Goal: Task Accomplishment & Management: Use online tool/utility

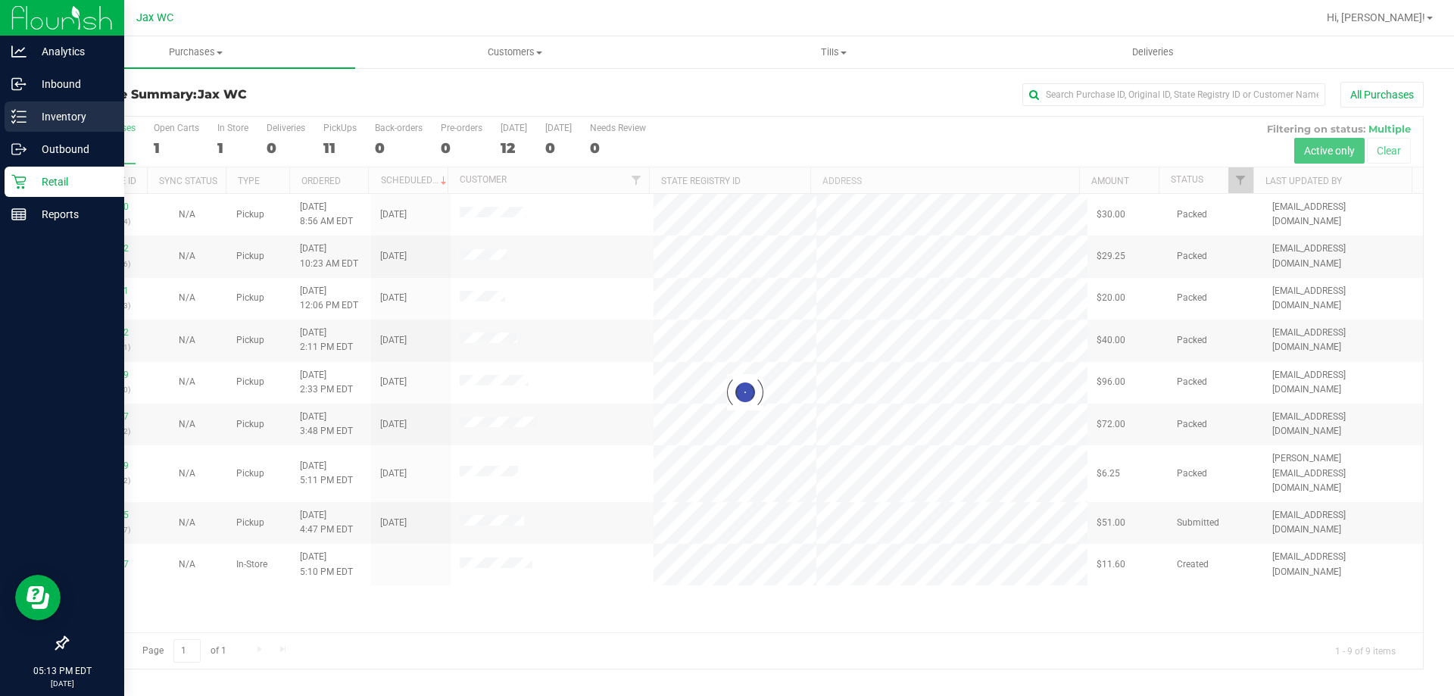
click at [30, 124] on p "Inventory" at bounding box center [72, 117] width 91 height 18
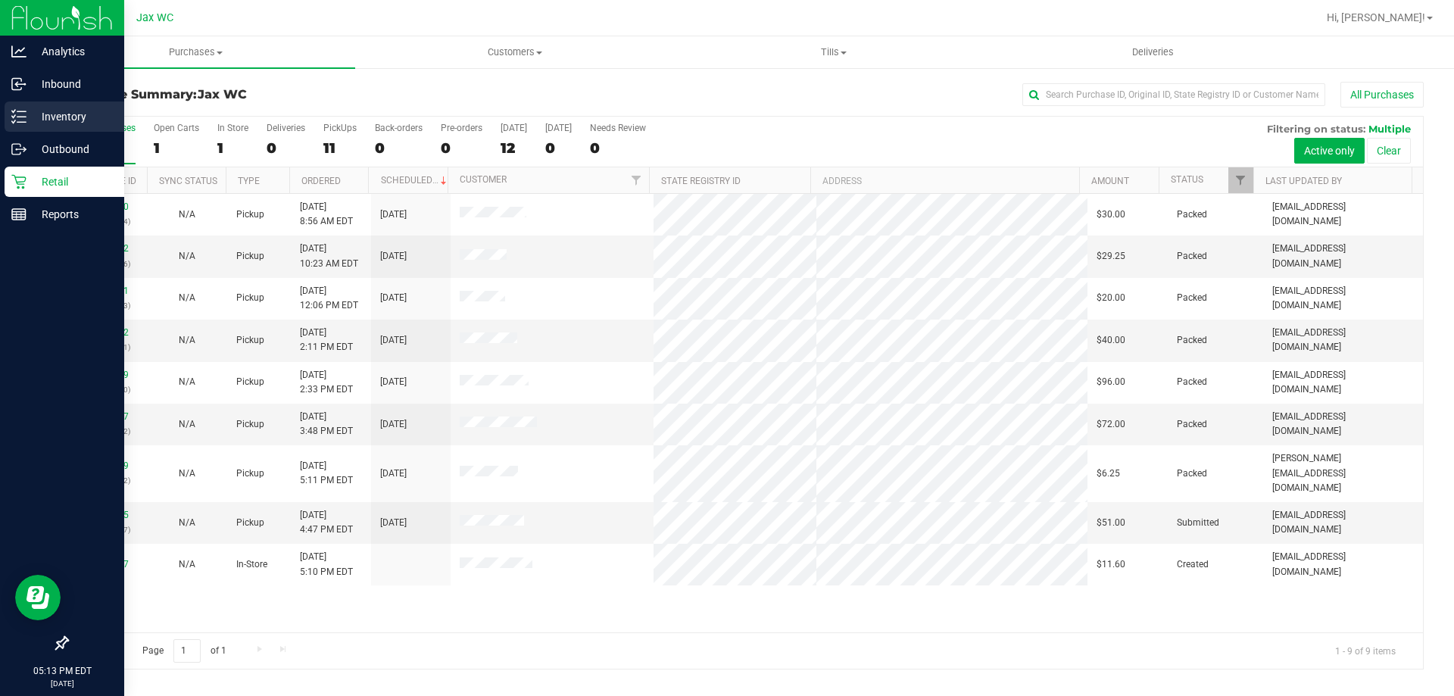
click at [26, 123] on icon at bounding box center [18, 116] width 15 height 15
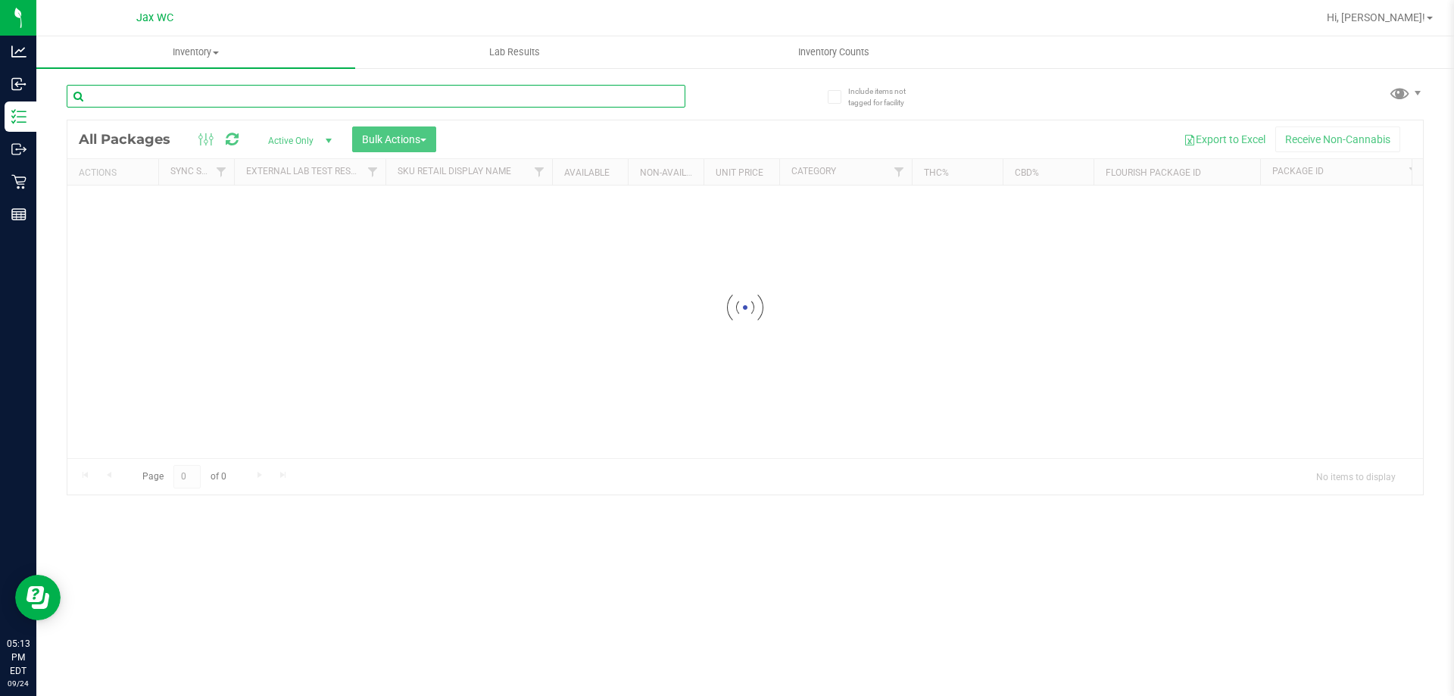
click at [223, 93] on input "text" at bounding box center [376, 96] width 619 height 23
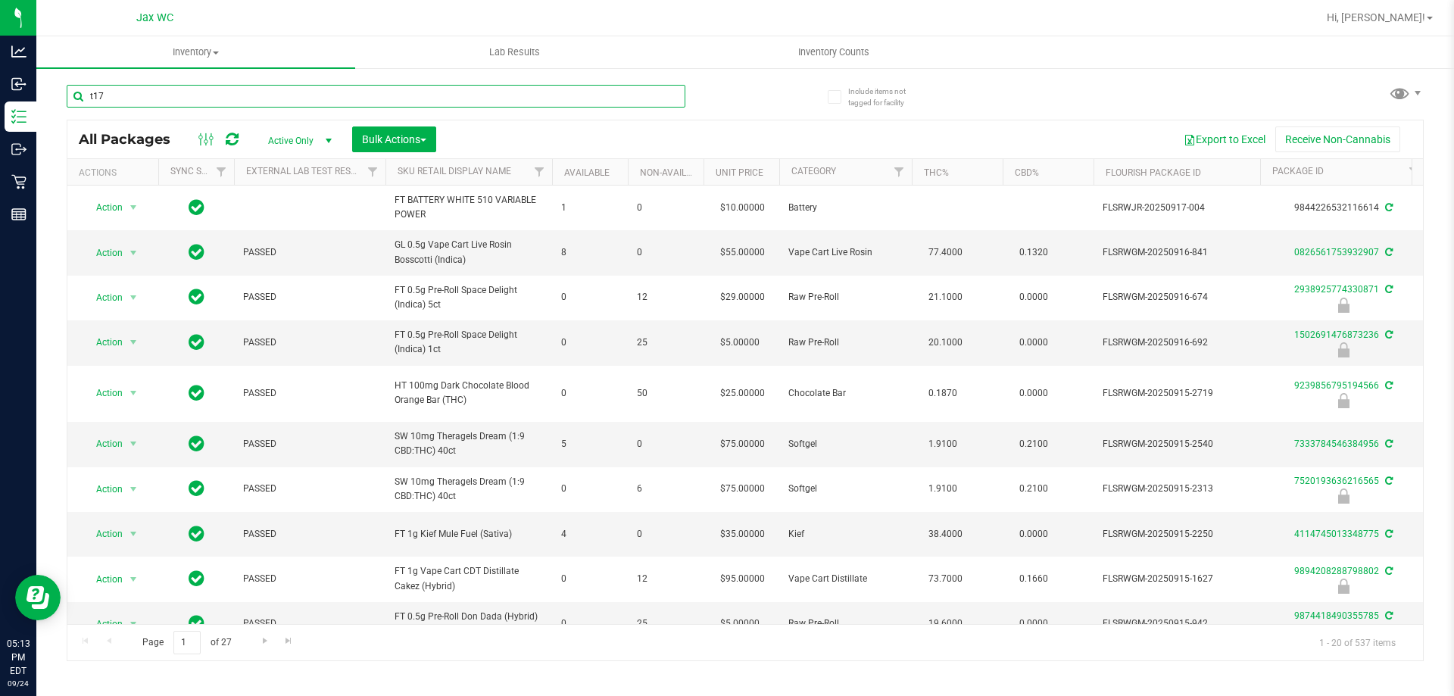
type input "t17"
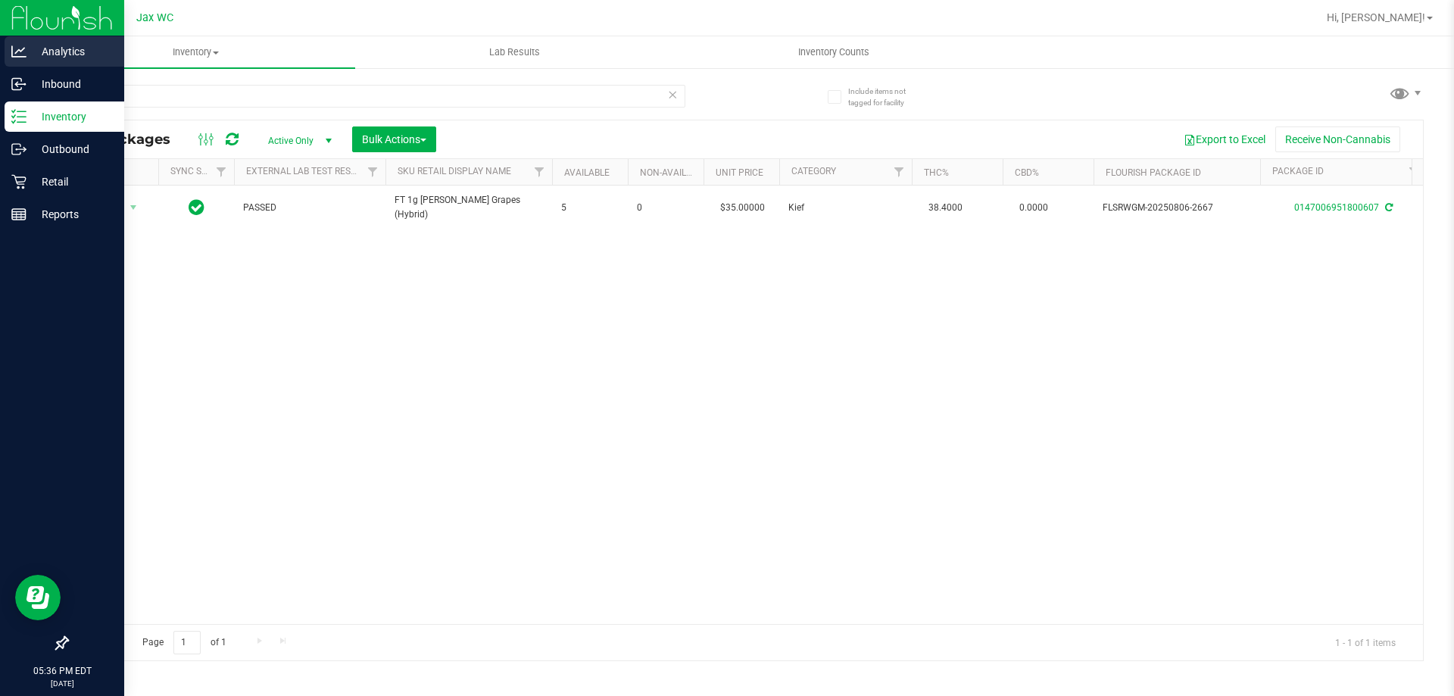
click at [29, 66] on div "Analytics" at bounding box center [65, 51] width 120 height 30
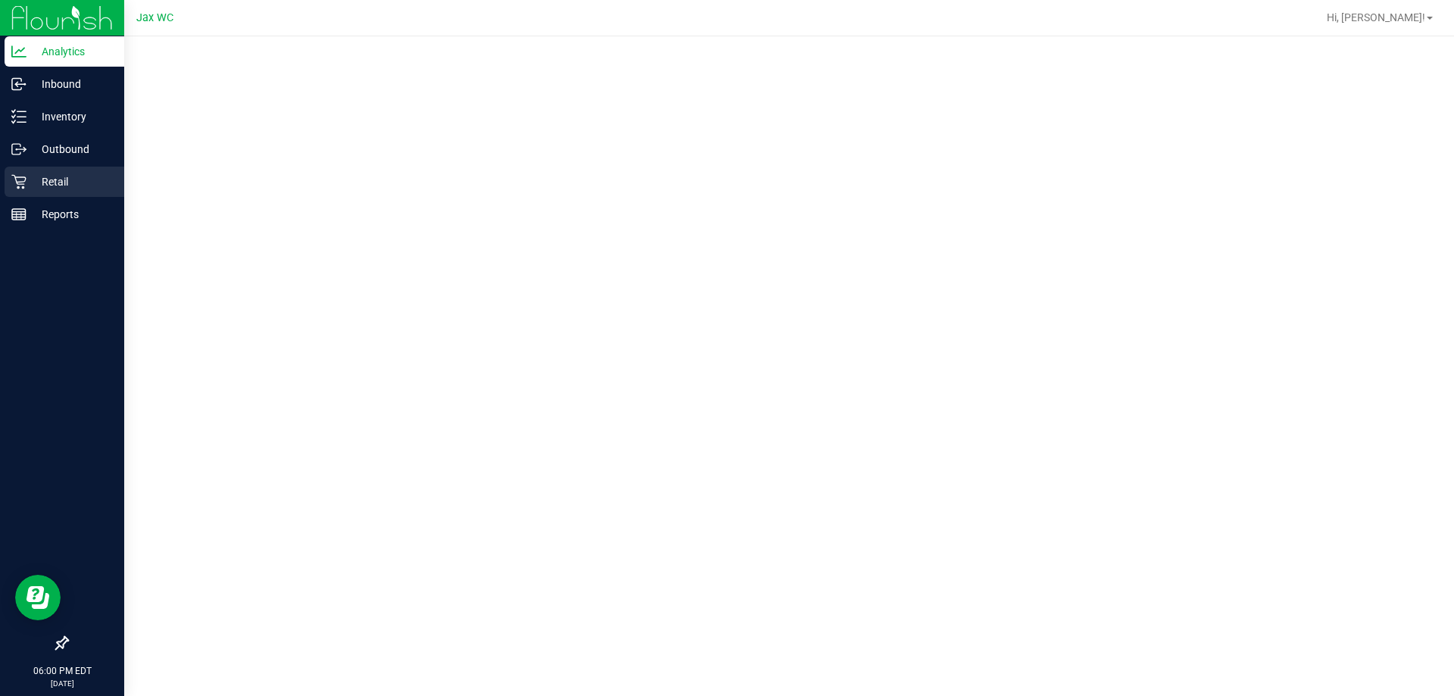
click at [67, 190] on p "Retail" at bounding box center [72, 182] width 91 height 18
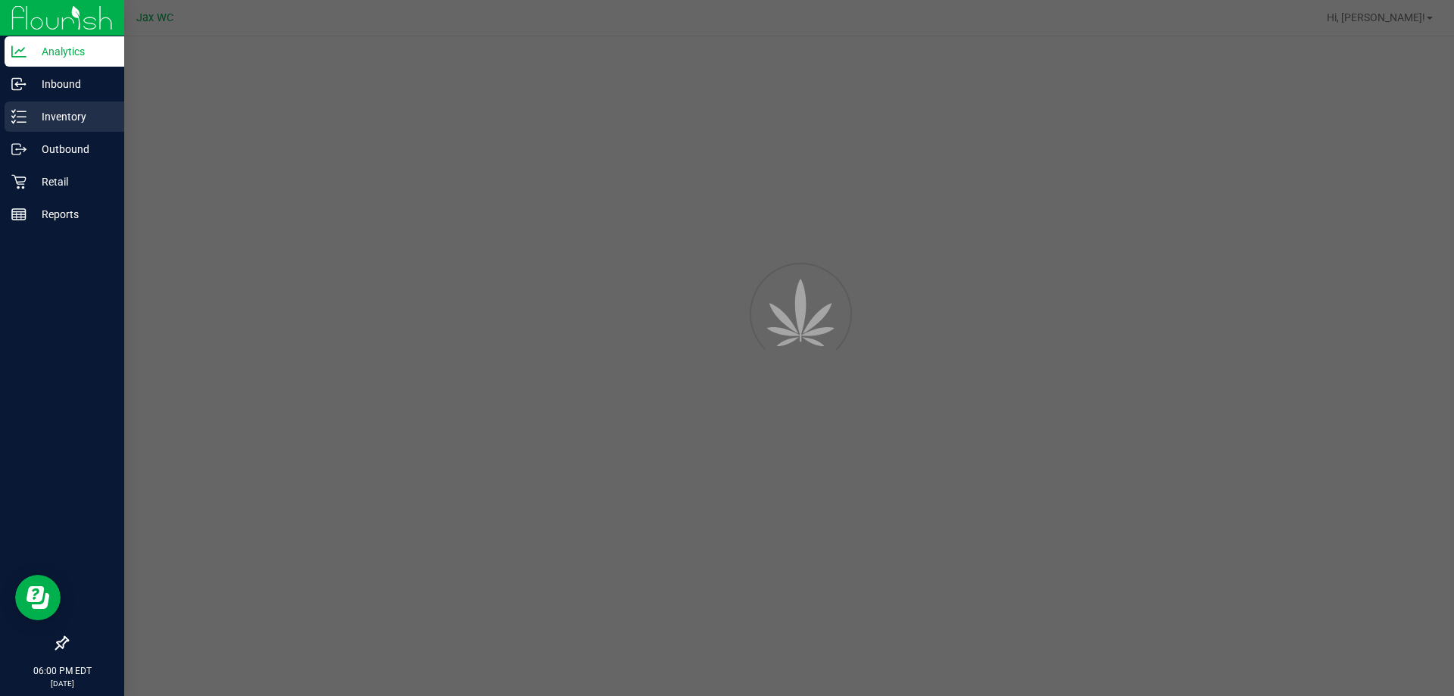
click at [87, 115] on p "Inventory" at bounding box center [72, 117] width 91 height 18
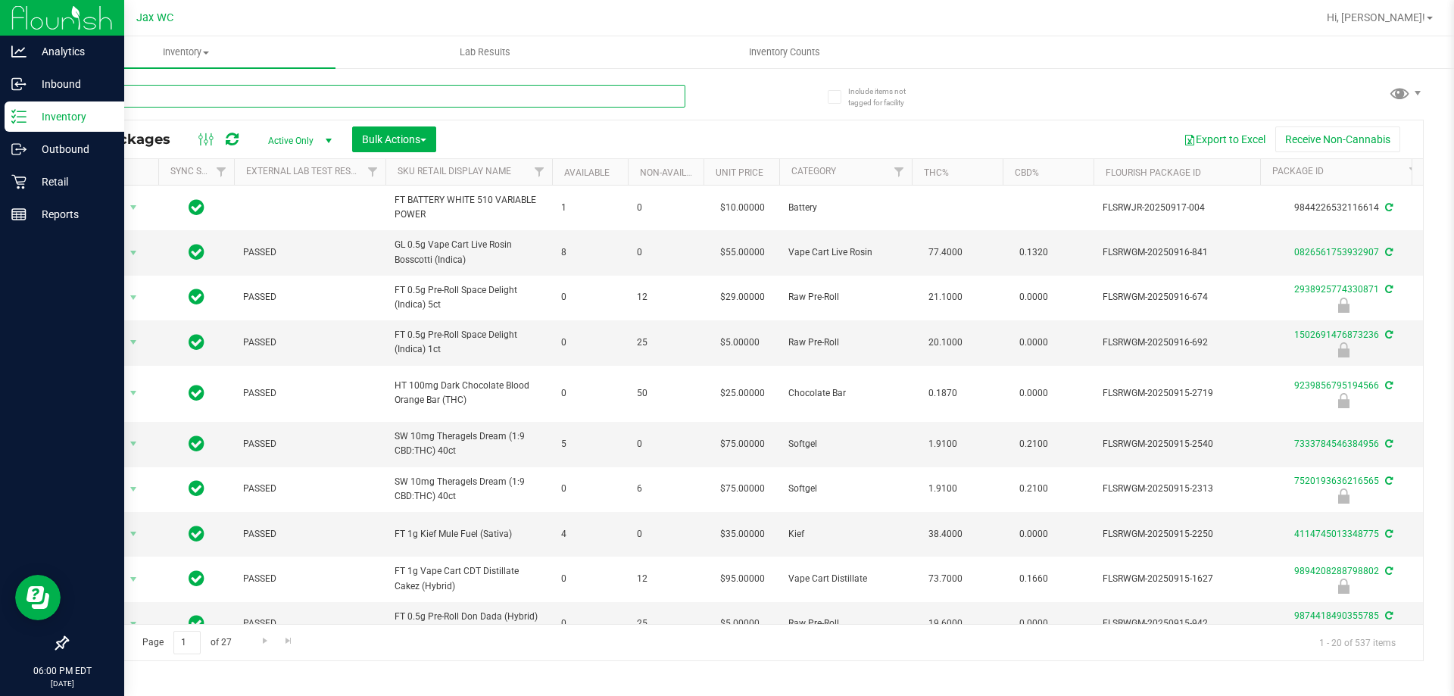
click at [294, 95] on input "text" at bounding box center [376, 96] width 619 height 23
type input "mixed"
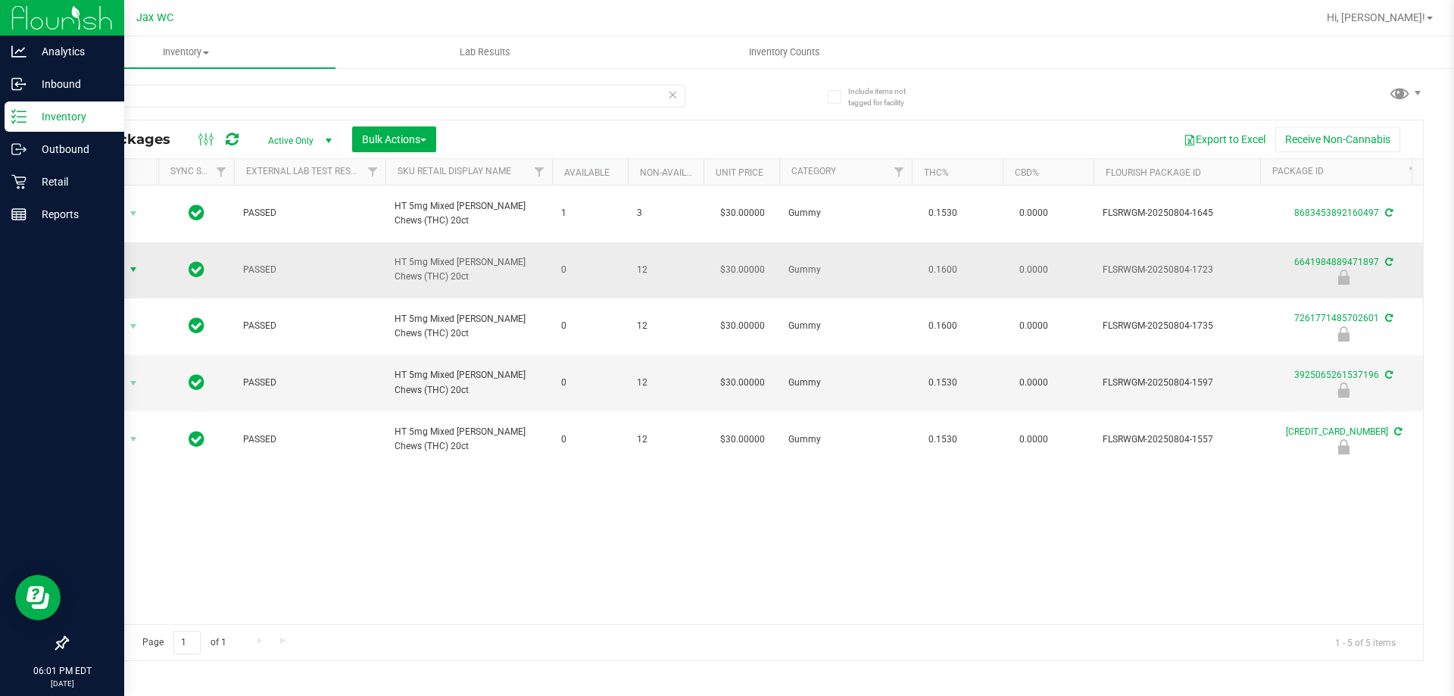
click at [117, 259] on span "Action" at bounding box center [103, 269] width 41 height 21
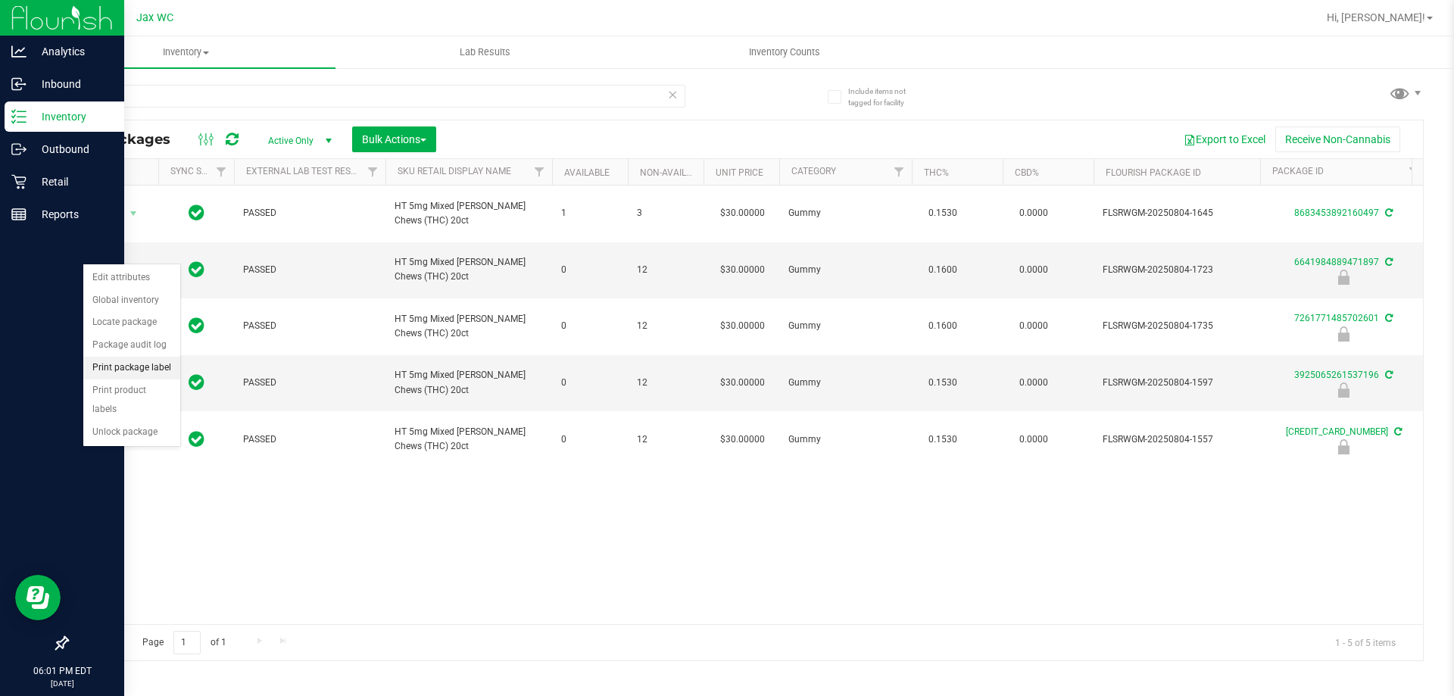
click at [158, 360] on li "Print package label" at bounding box center [131, 368] width 97 height 23
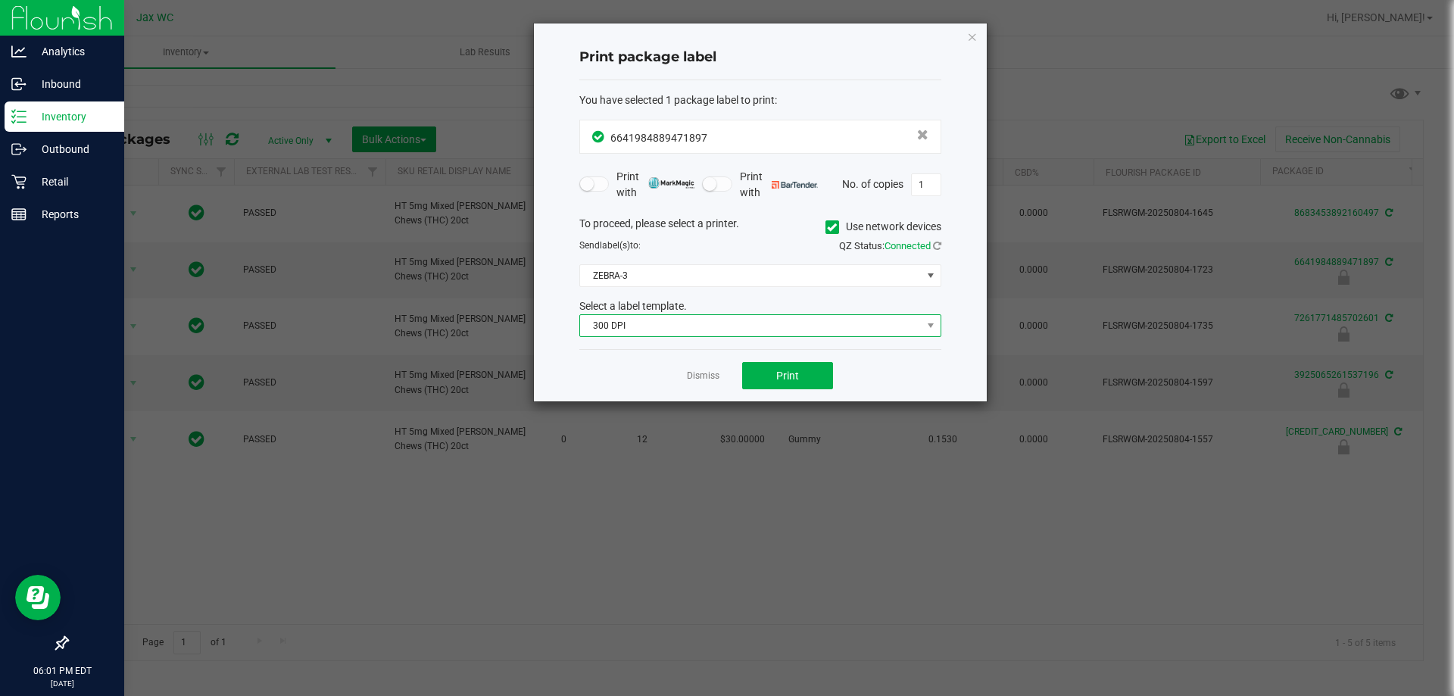
click at [771, 325] on span "300 DPI" at bounding box center [751, 325] width 342 height 21
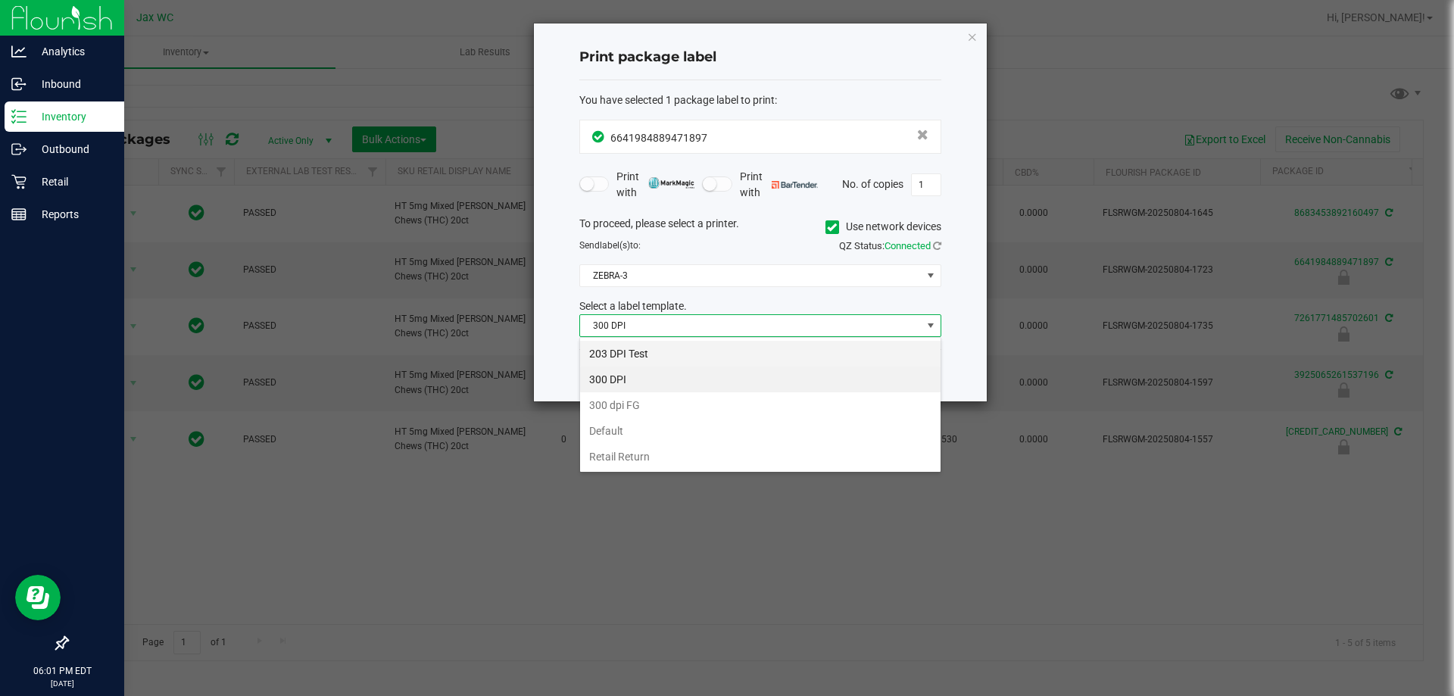
click at [698, 357] on li "203 DPI Test" at bounding box center [760, 354] width 360 height 26
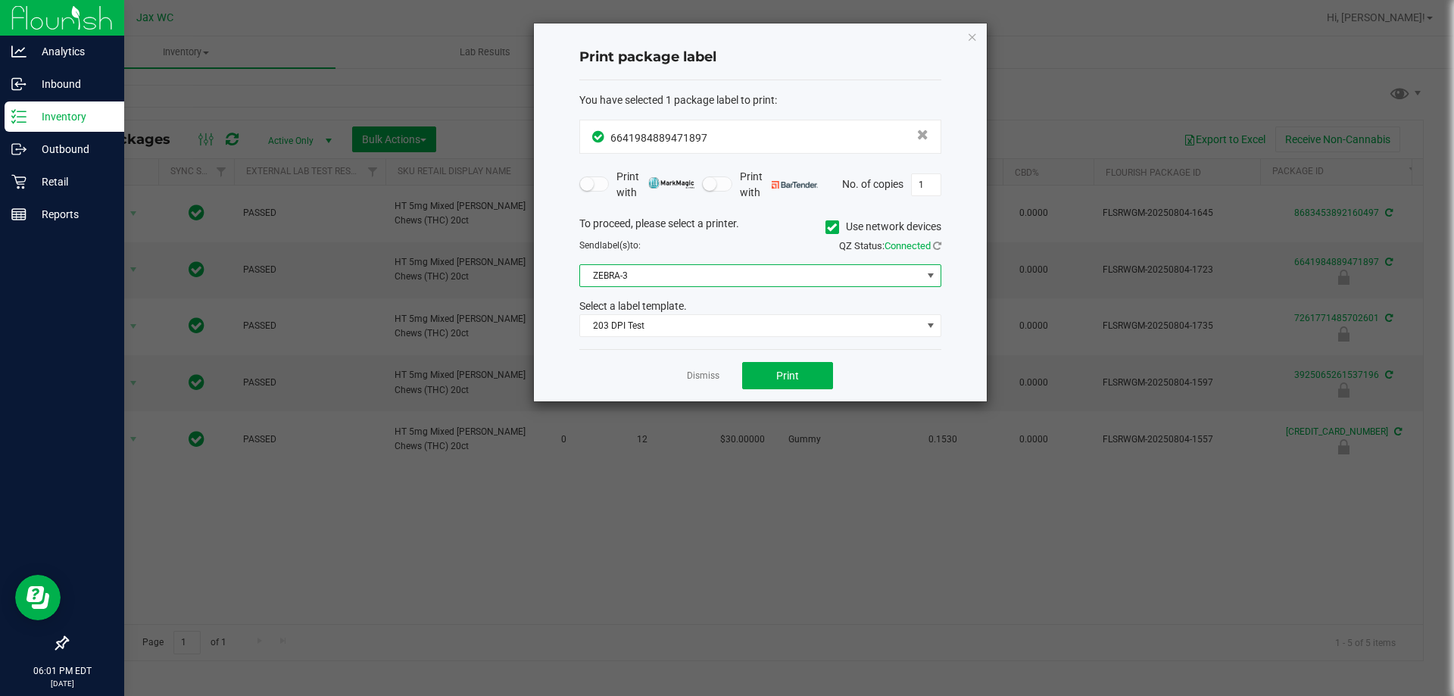
click at [707, 281] on span "ZEBRA-3" at bounding box center [751, 275] width 342 height 21
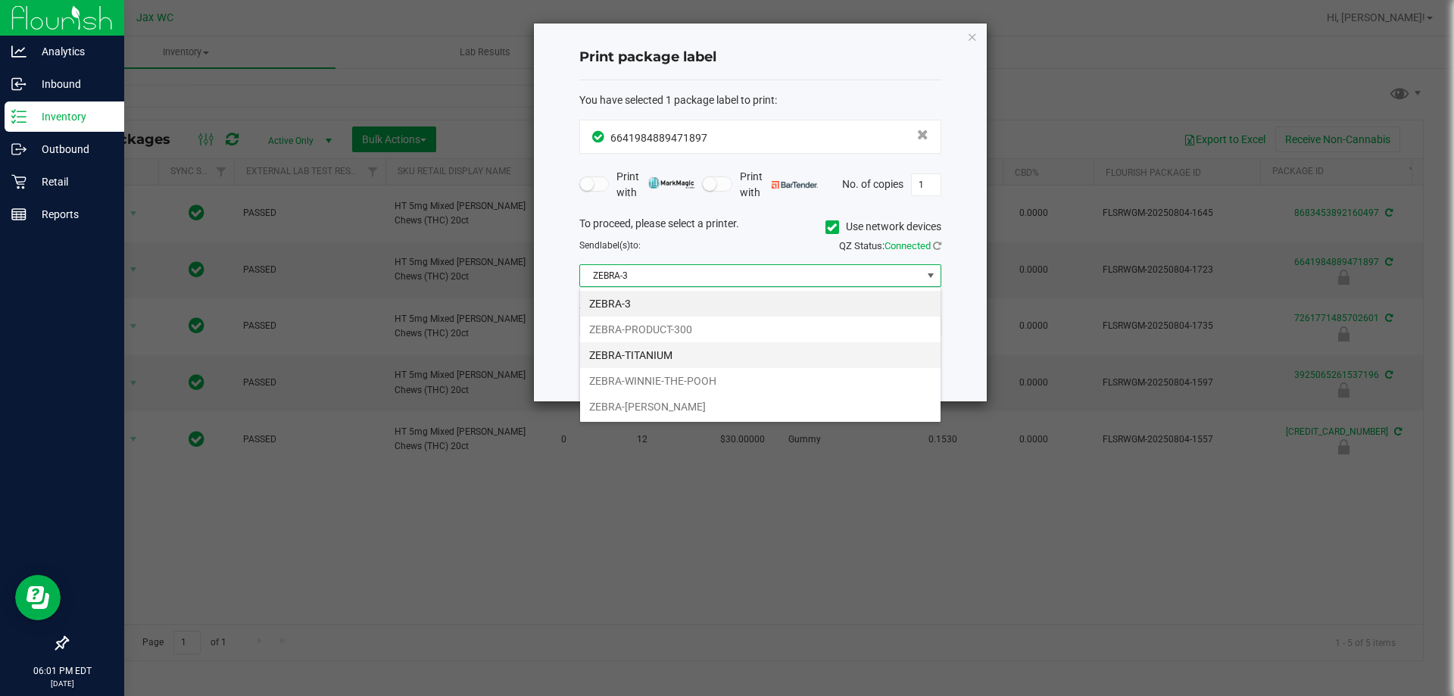
click at [690, 348] on li "ZEBRA-TITANIUM" at bounding box center [760, 355] width 360 height 26
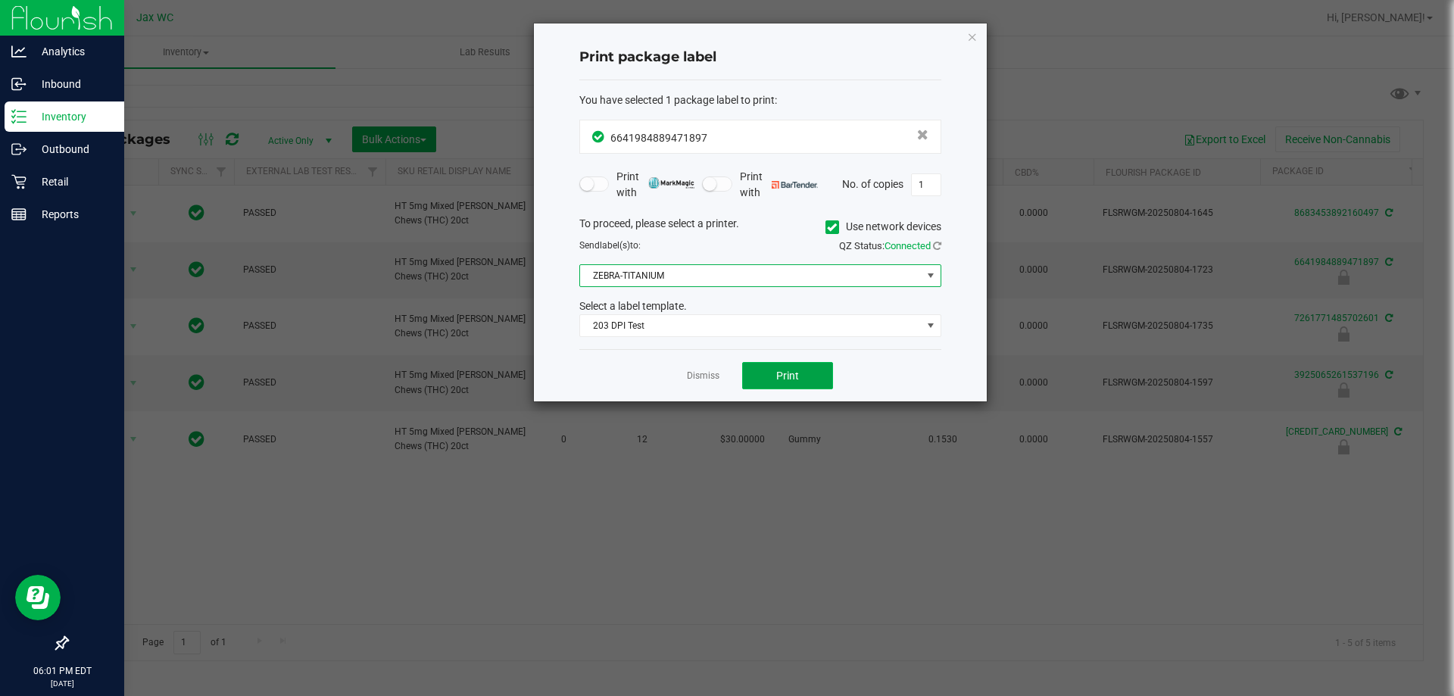
click at [793, 378] on span "Print" at bounding box center [787, 376] width 23 height 12
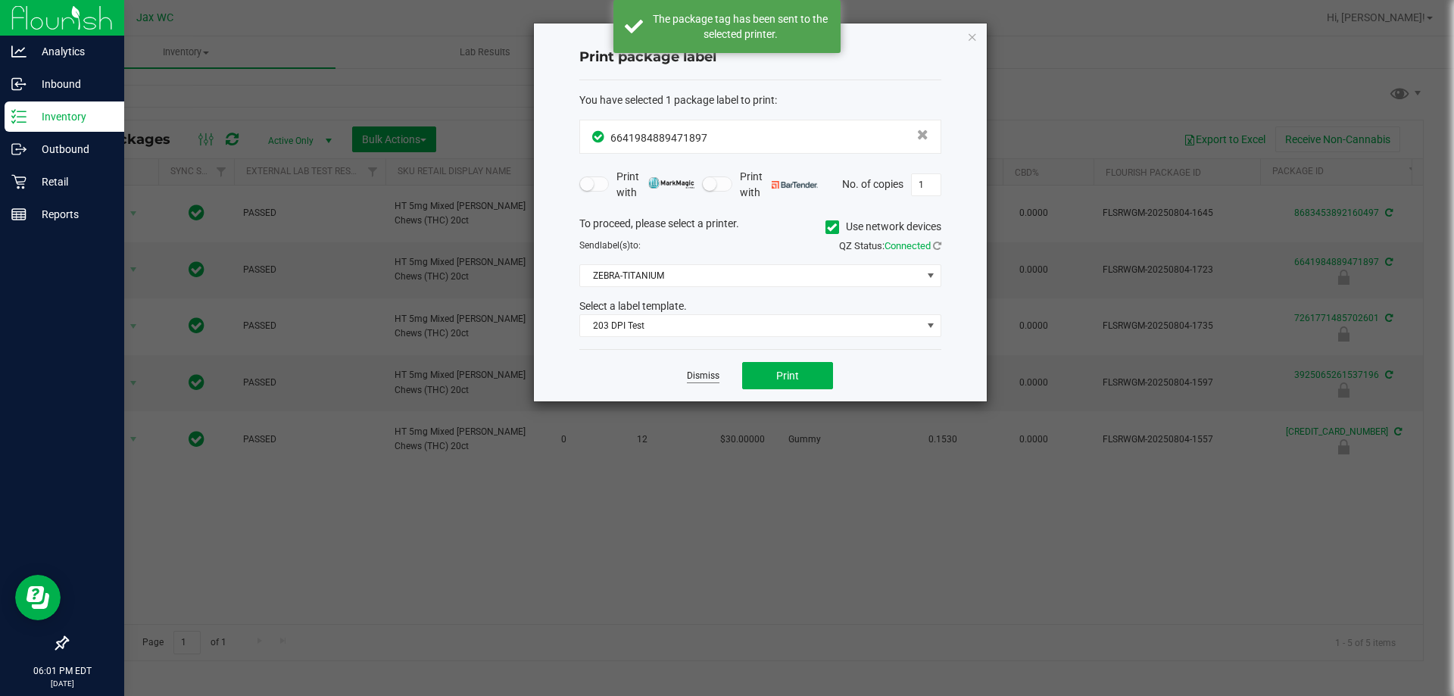
click at [697, 381] on link "Dismiss" at bounding box center [703, 376] width 33 height 13
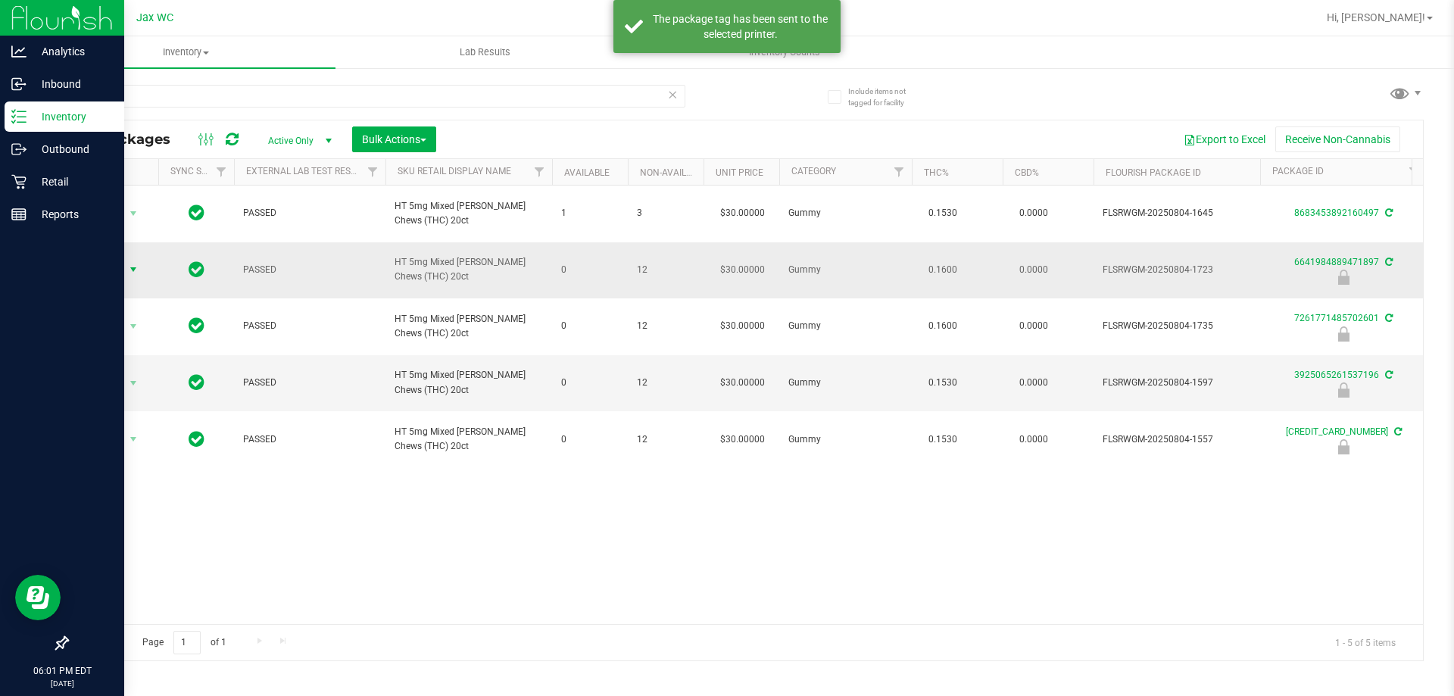
click at [133, 264] on span "select" at bounding box center [133, 270] width 12 height 12
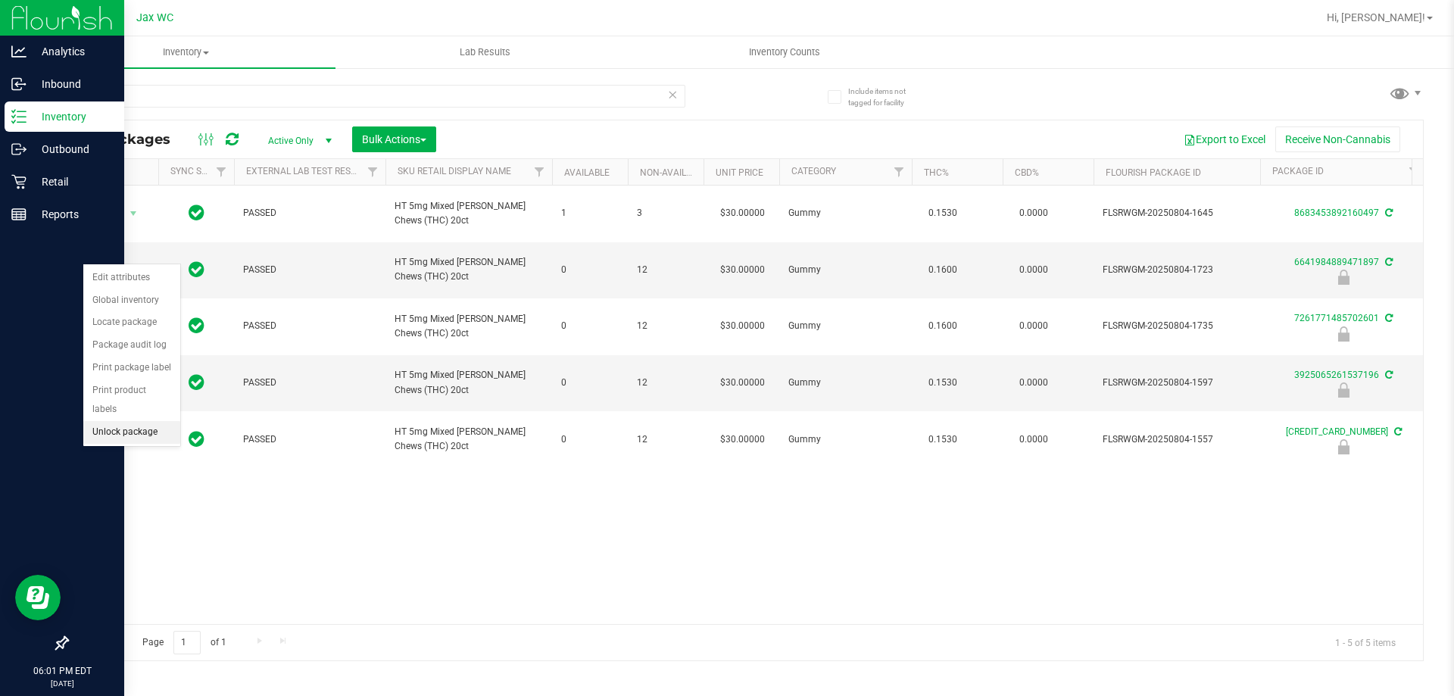
click at [161, 421] on li "Unlock package" at bounding box center [131, 432] width 97 height 23
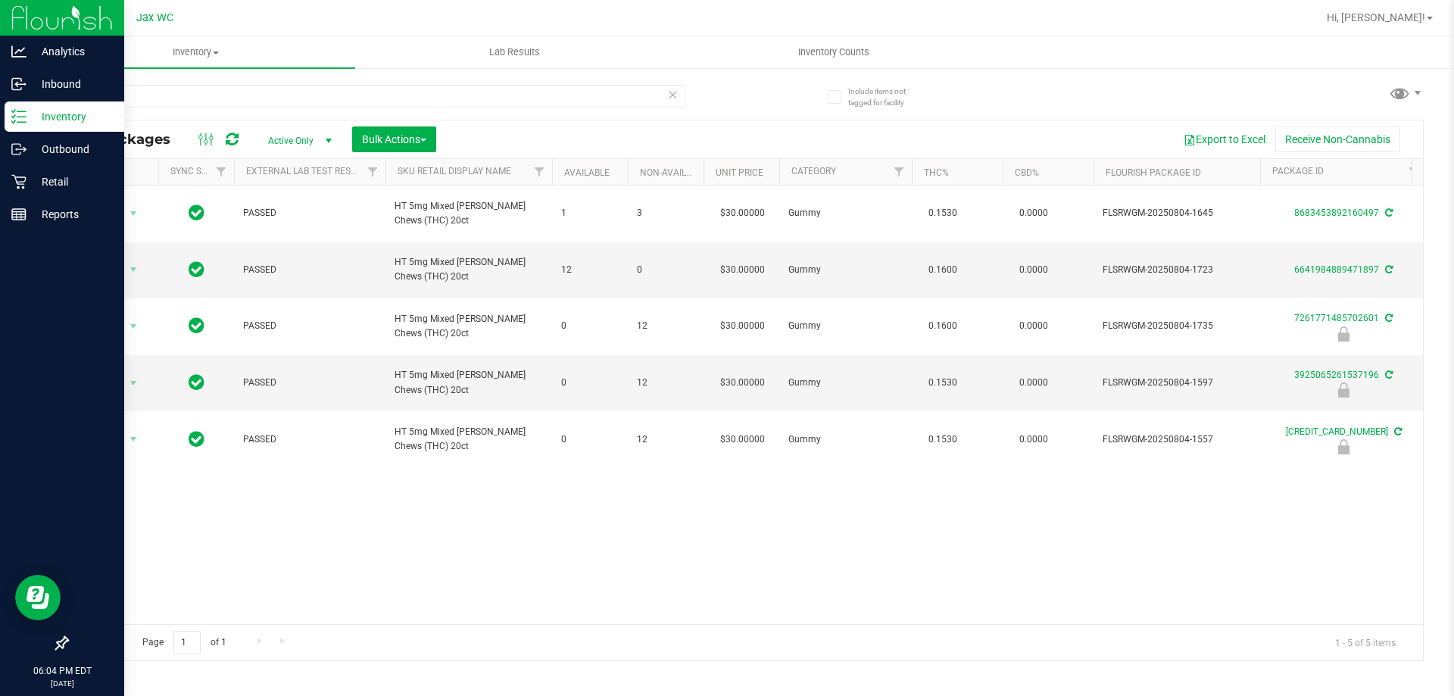
click at [25, 114] on icon at bounding box center [18, 116] width 15 height 15
click at [35, 189] on p "Retail" at bounding box center [72, 182] width 91 height 18
